Goal: Navigation & Orientation: Go to known website

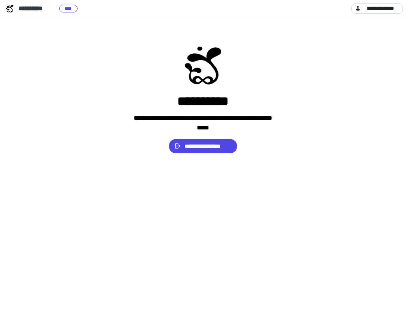
click at [202, 146] on span "**********" at bounding box center [206, 146] width 45 height 13
